Goal: Check status

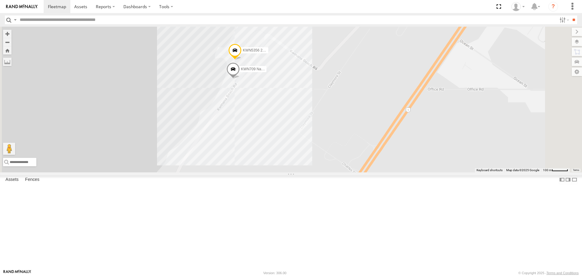
click at [240, 79] on span at bounding box center [232, 70] width 13 height 16
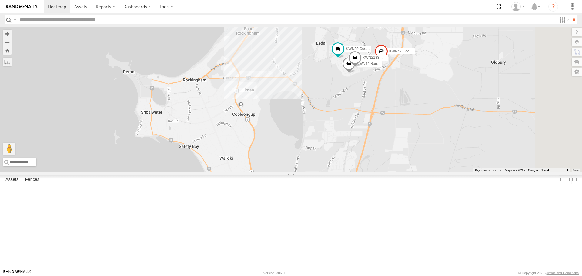
drag, startPoint x: 440, startPoint y: 214, endPoint x: 332, endPoint y: 102, distance: 155.6
click at [332, 102] on div "KWN49 Super.Retic 1HSA085 Coor. [DOMAIN_NAME] 1HSS259 Coor.Enviro Plan & Develo…" at bounding box center [291, 99] width 582 height 145
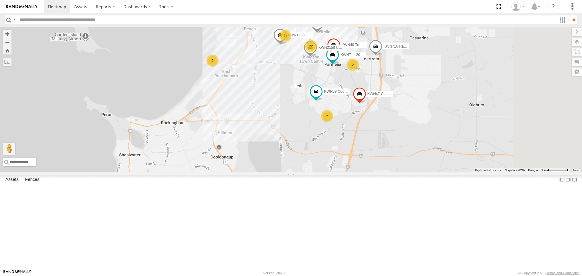
drag, startPoint x: 351, startPoint y: 88, endPoint x: 334, endPoint y: 142, distance: 56.3
click at [334, 142] on div "KWN49 Super.Retic 1HSA085 Coor. [DOMAIN_NAME] 1HSS259 Coor.Enviro Plan & Develo…" at bounding box center [291, 99] width 582 height 145
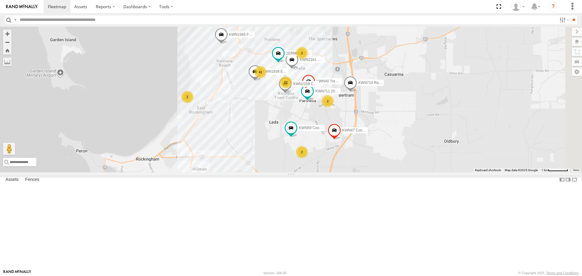
drag, startPoint x: 344, startPoint y: 150, endPoint x: 318, endPoint y: 173, distance: 34.1
click at [321, 172] on div "KWN49 Super.Retic 1HSA085 Coor. [DOMAIN_NAME] 1HSS259 Coor.Enviro Plan & Develo…" at bounding box center [291, 99] width 582 height 145
